Goal: Task Accomplishment & Management: Manage account settings

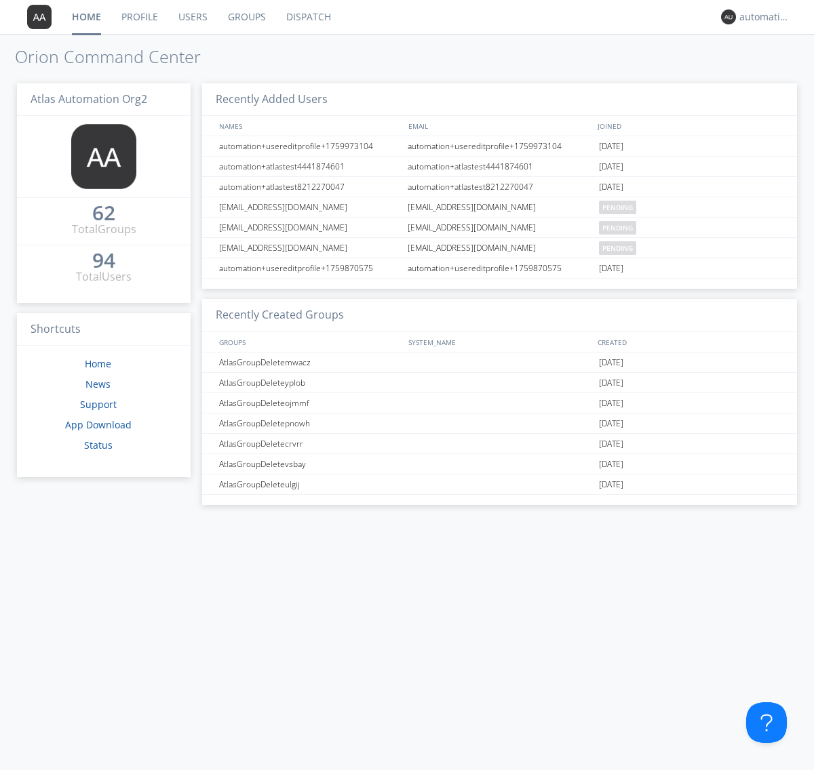
click at [139, 17] on link "Profile" at bounding box center [139, 17] width 57 height 34
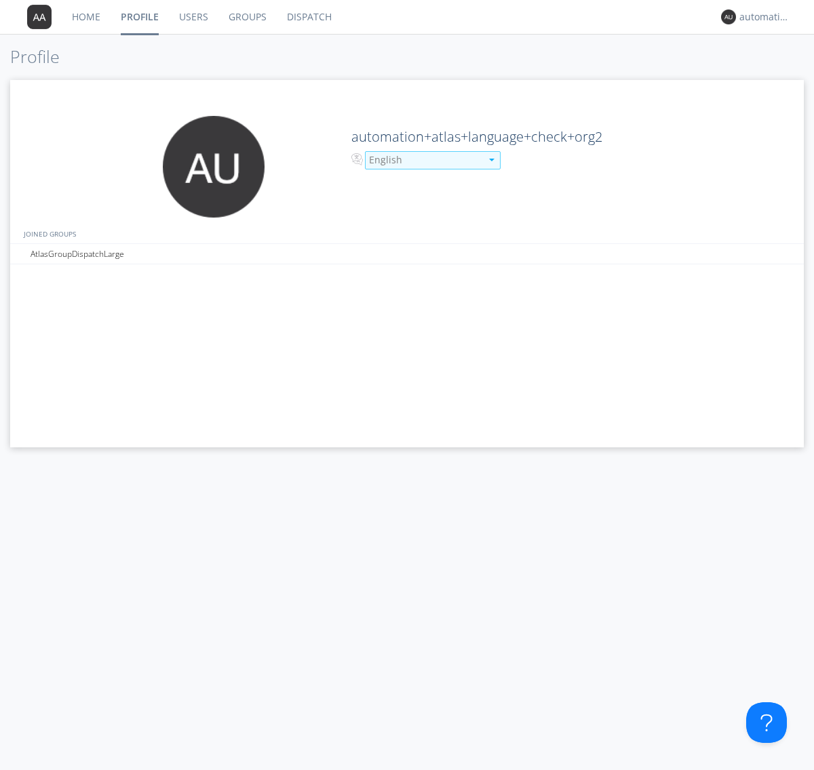
click at [423, 160] on div "English" at bounding box center [425, 160] width 112 height 14
click at [193, 17] on link "Users" at bounding box center [193, 17] width 49 height 34
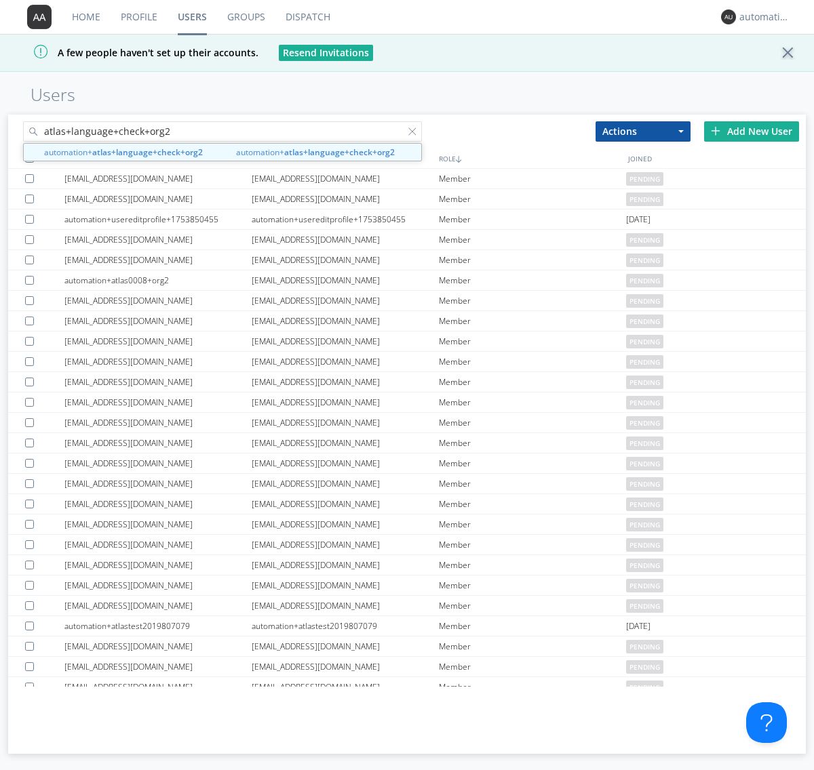
type input "atlas+language+check+org2"
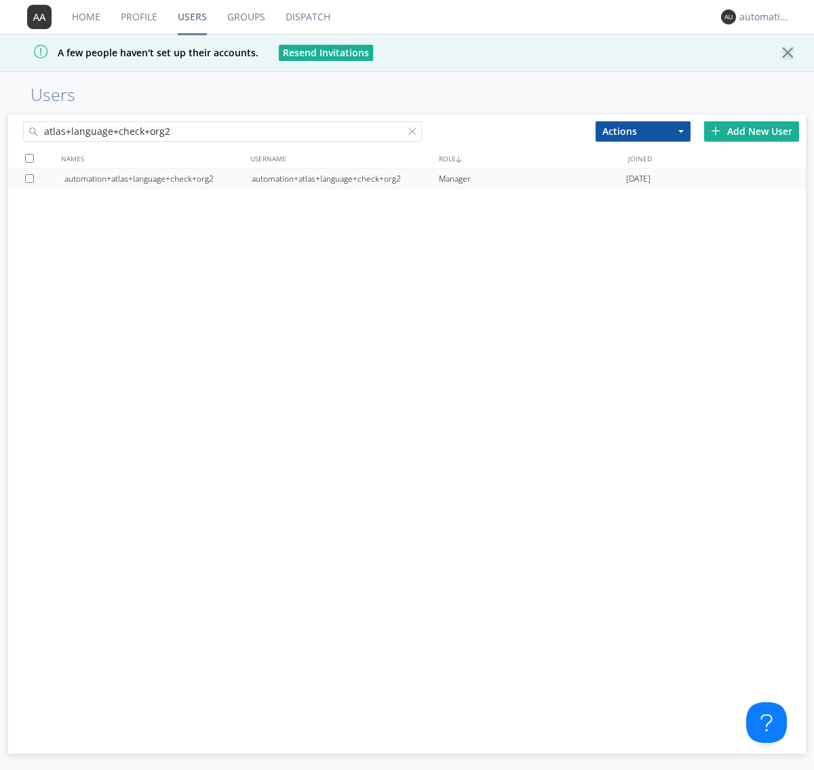
click at [344, 178] on div "automation+atlas+language+check+org2" at bounding box center [345, 179] width 187 height 20
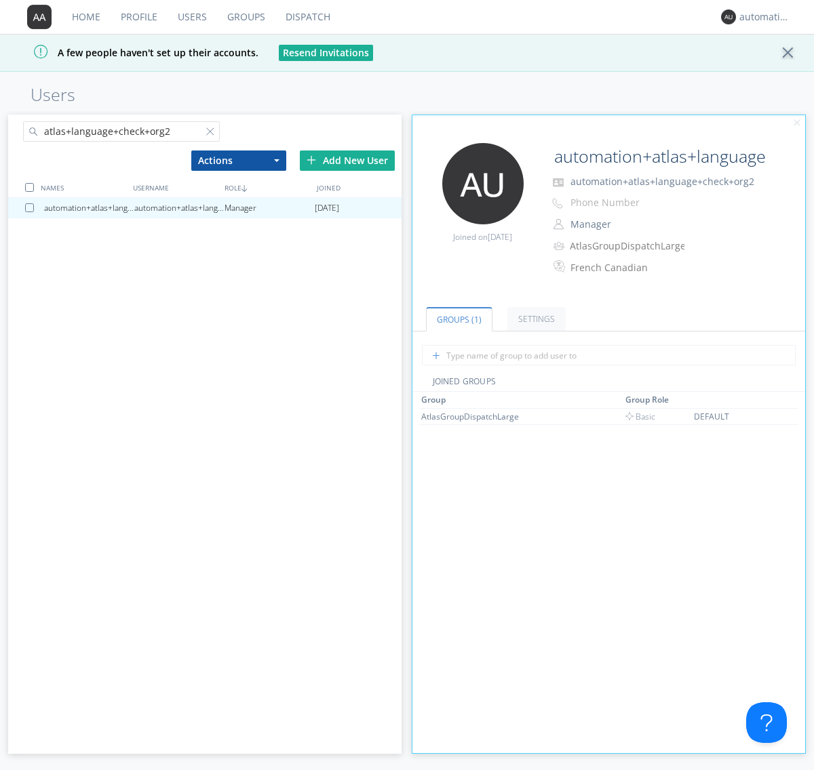
click at [138, 17] on link "Profile" at bounding box center [139, 17] width 57 height 34
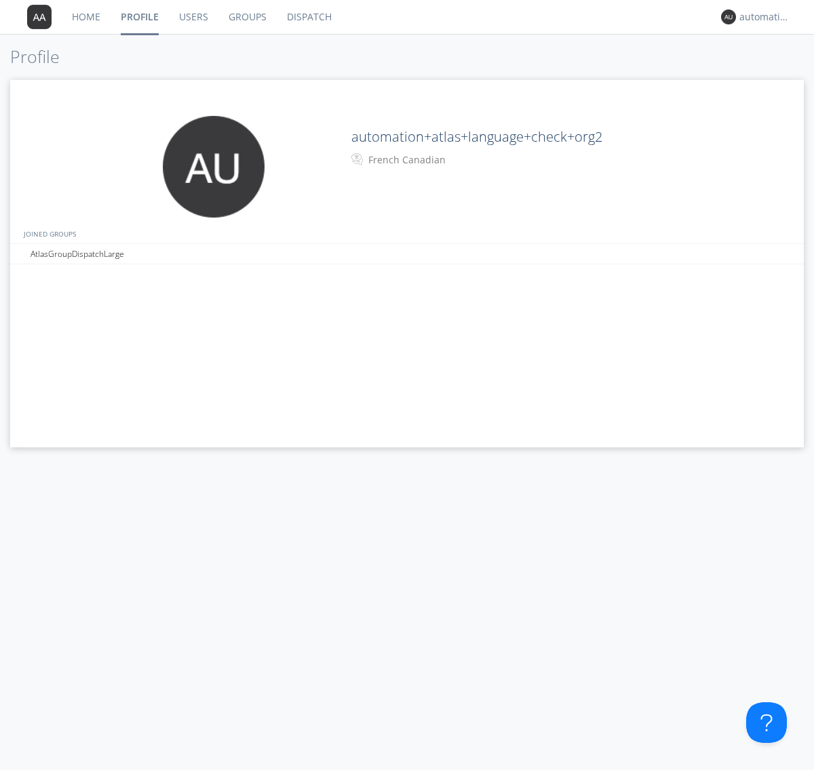
click at [423, 160] on div "French Canadian" at bounding box center [424, 160] width 113 height 14
click at [193, 17] on link "Users" at bounding box center [193, 17] width 49 height 34
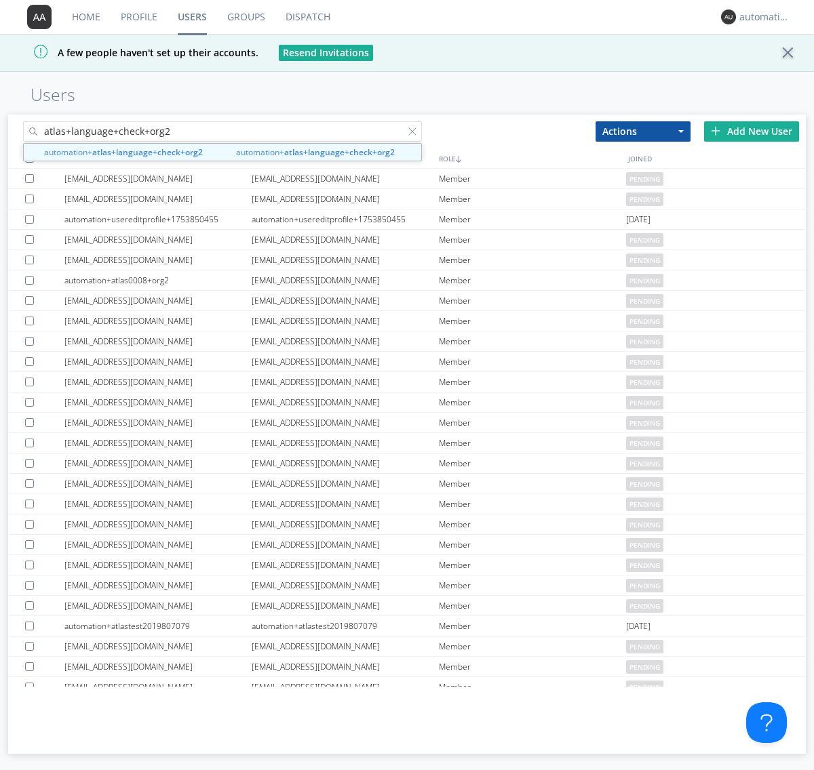
type input "atlas+language+check+org2"
